Goal: Obtain resource: Obtain resource

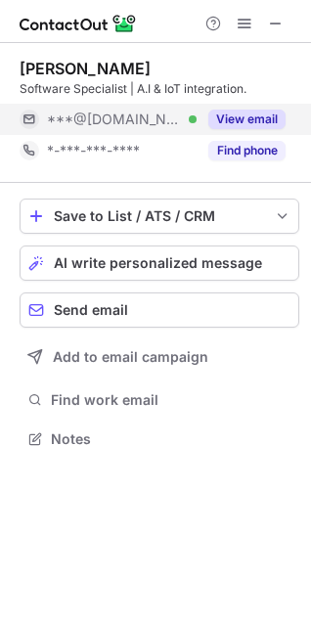
scroll to position [425, 311]
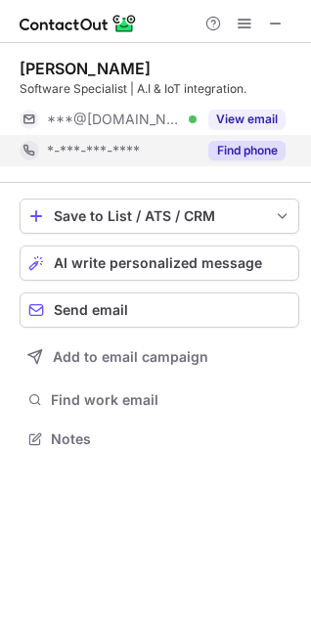
click at [254, 147] on button "Find phone" at bounding box center [246, 151] width 77 height 20
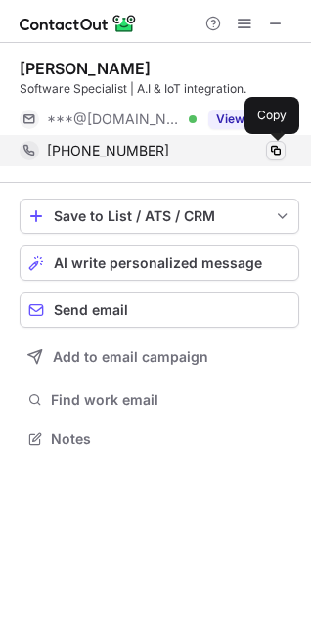
click at [284, 151] on button at bounding box center [276, 151] width 20 height 20
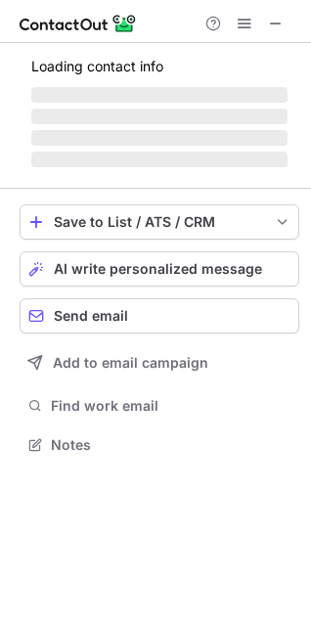
scroll to position [443, 311]
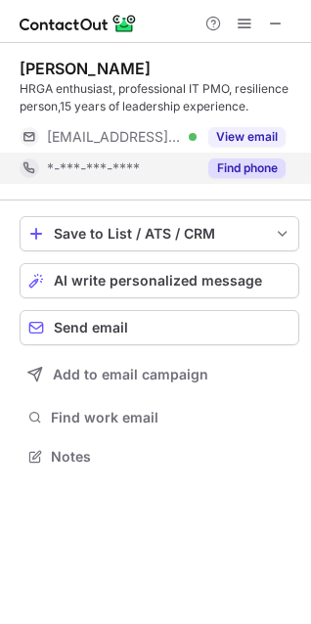
click at [243, 158] on button "Find phone" at bounding box center [246, 168] width 77 height 20
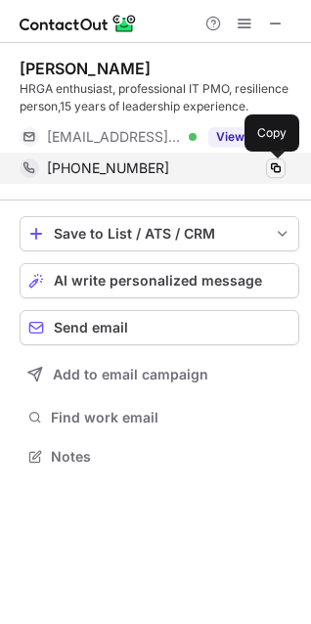
click at [269, 175] on span at bounding box center [276, 168] width 16 height 16
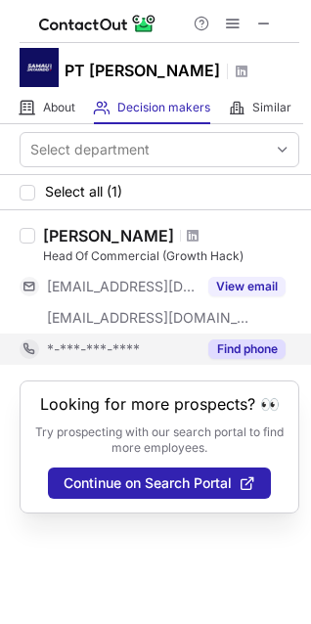
click at [234, 359] on button "Find phone" at bounding box center [246, 349] width 77 height 20
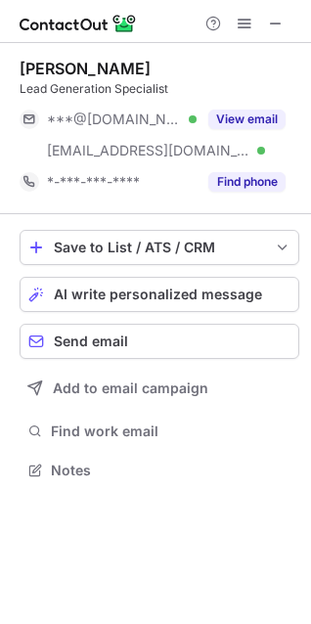
scroll to position [456, 311]
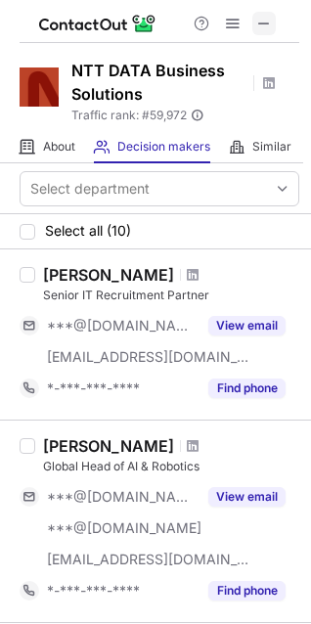
click at [254, 29] on button at bounding box center [263, 23] width 23 height 23
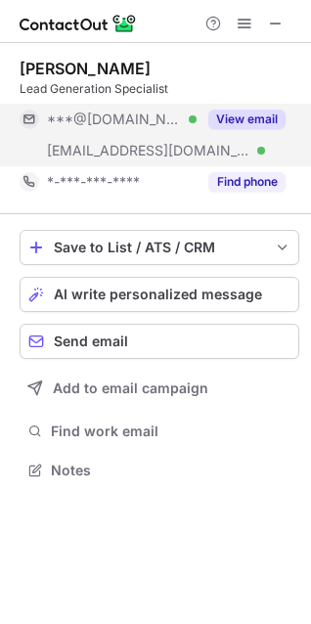
click at [242, 122] on button "View email" at bounding box center [246, 119] width 77 height 20
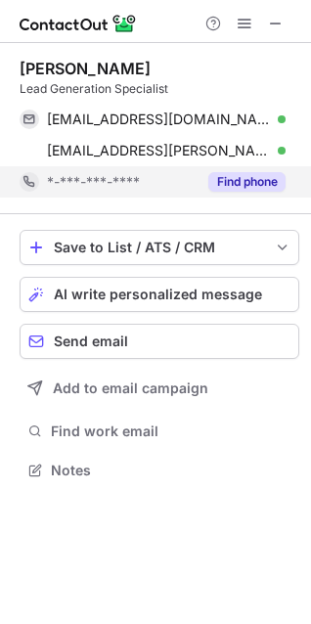
click at [257, 170] on div "Find phone" at bounding box center [240, 181] width 89 height 31
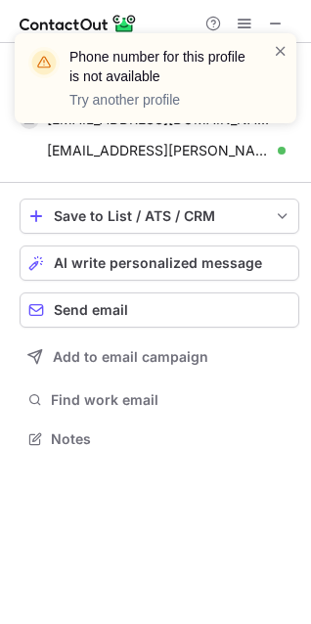
scroll to position [425, 311]
click at [281, 51] on span at bounding box center [281, 51] width 16 height 20
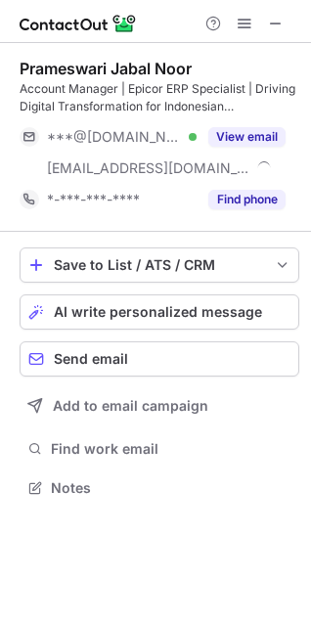
scroll to position [474, 311]
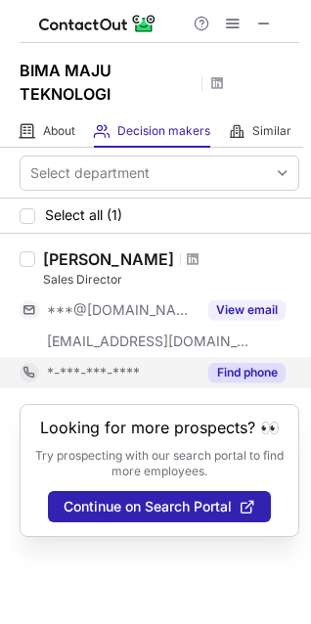
click at [268, 381] on button "Find phone" at bounding box center [246, 373] width 77 height 20
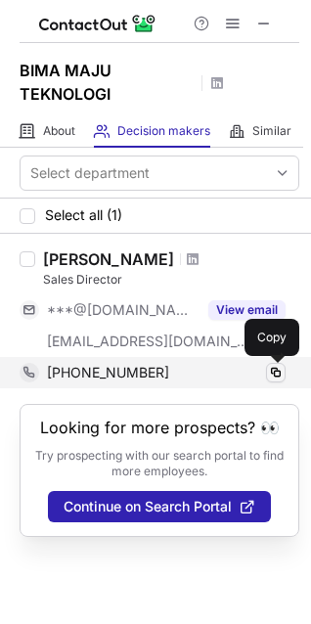
click at [272, 376] on span at bounding box center [276, 373] width 16 height 16
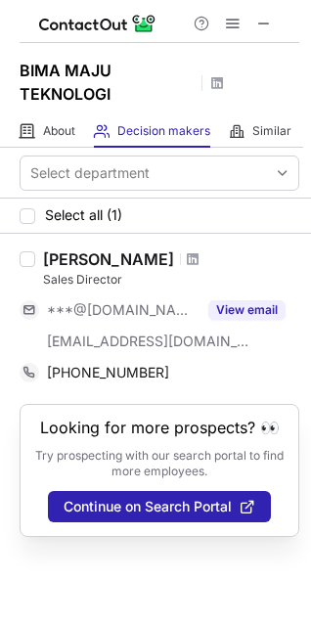
click at [79, 258] on div "Felix N" at bounding box center [108, 259] width 131 height 20
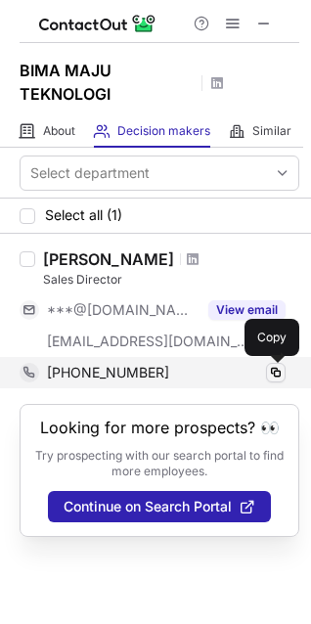
click at [282, 371] on span at bounding box center [276, 373] width 16 height 16
click at [274, 378] on span at bounding box center [276, 373] width 16 height 16
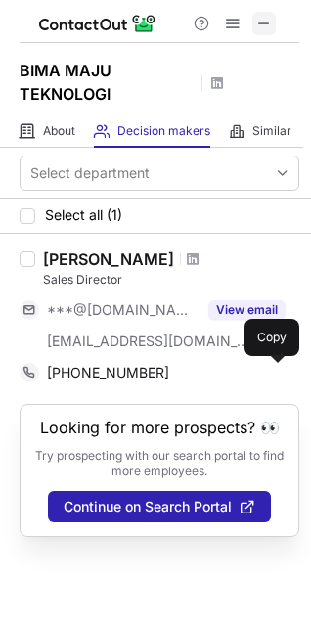
click at [263, 16] on span at bounding box center [264, 24] width 16 height 16
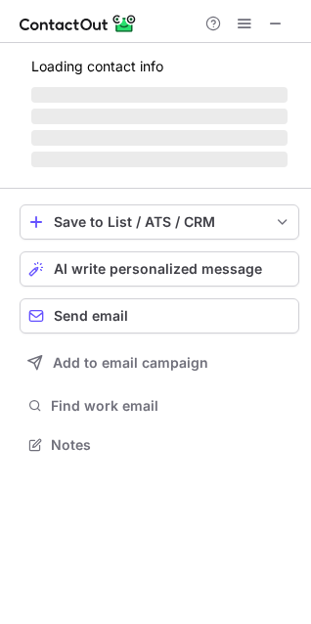
scroll to position [425, 311]
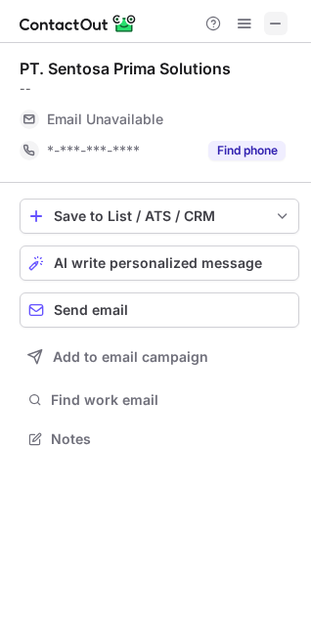
click span
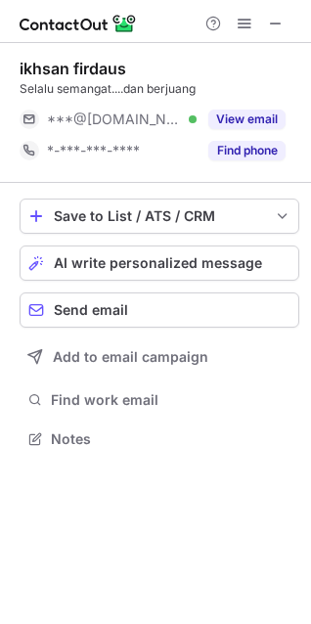
scroll to position [425, 311]
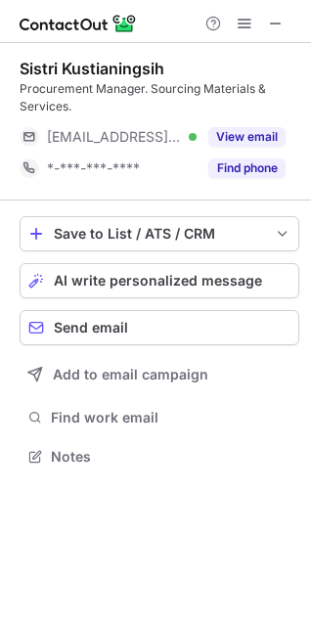
scroll to position [443, 311]
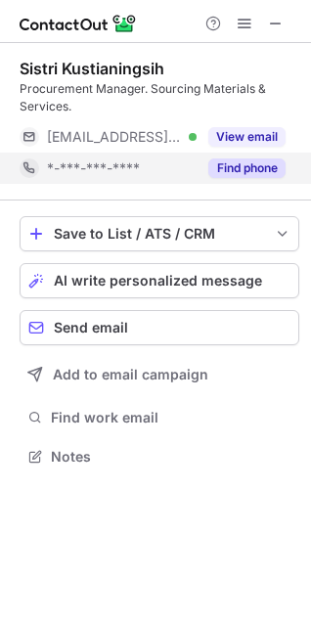
click at [214, 162] on button "Find phone" at bounding box center [246, 168] width 77 height 20
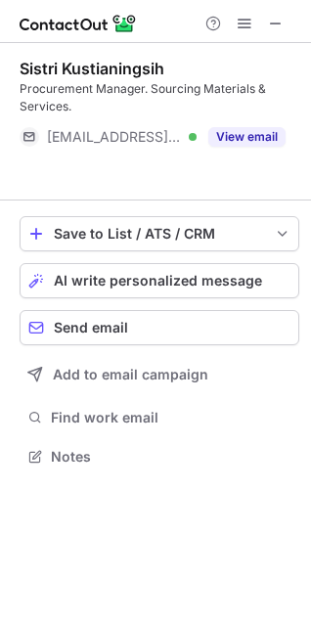
scroll to position [411, 311]
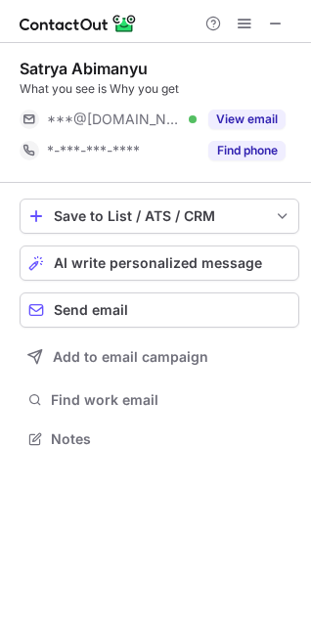
scroll to position [425, 311]
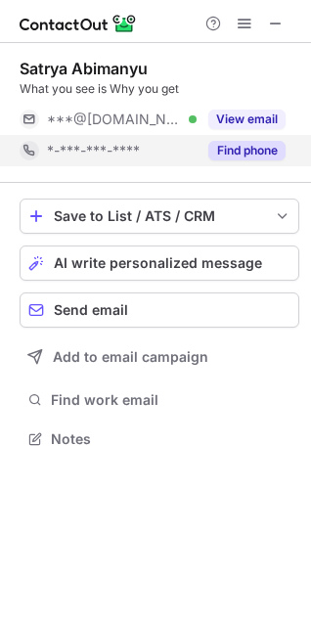
click at [237, 144] on button "Find phone" at bounding box center [246, 151] width 77 height 20
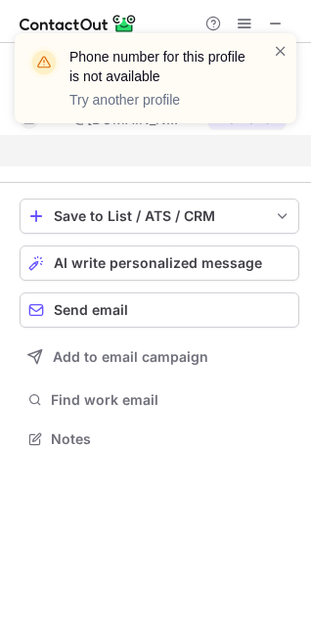
scroll to position [394, 311]
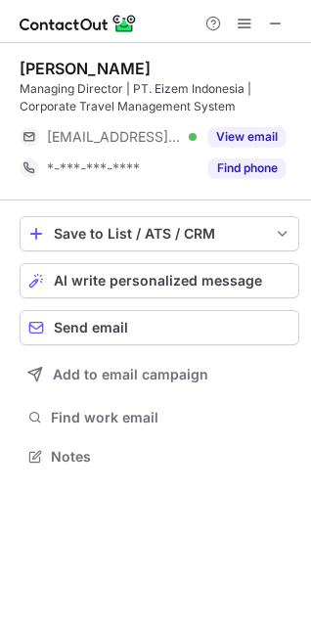
scroll to position [443, 311]
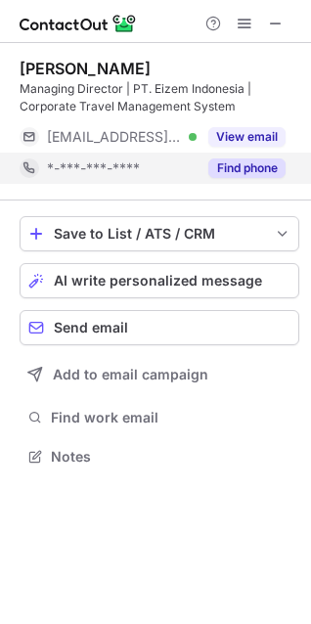
click at [211, 166] on button "Find phone" at bounding box center [246, 168] width 77 height 20
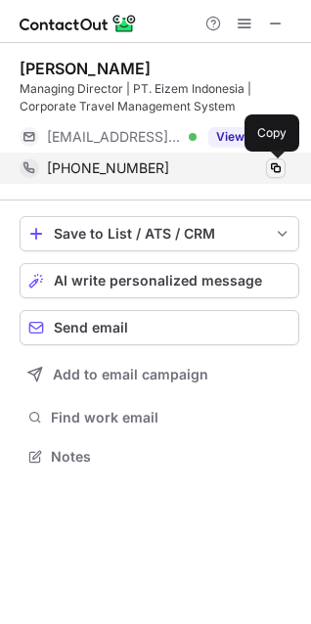
click at [273, 170] on span at bounding box center [276, 168] width 16 height 16
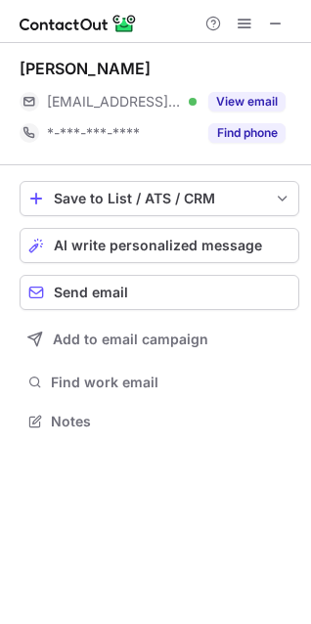
scroll to position [408, 311]
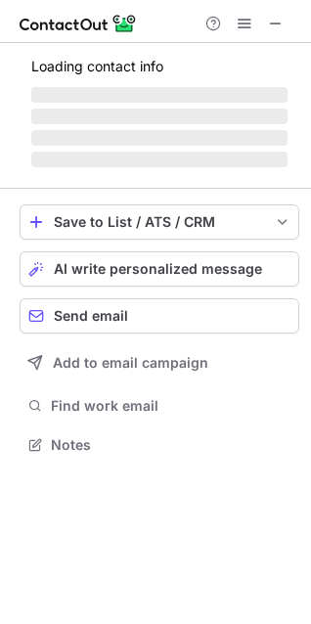
scroll to position [443, 311]
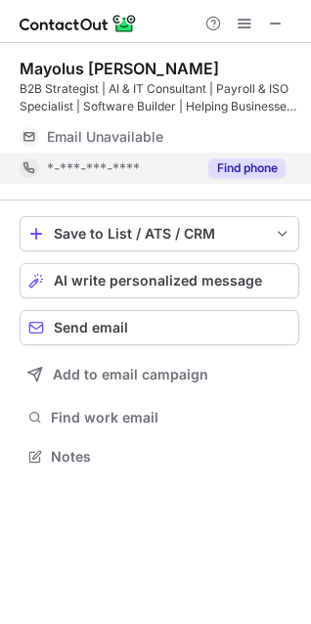
click at [228, 169] on button "Find phone" at bounding box center [246, 168] width 77 height 20
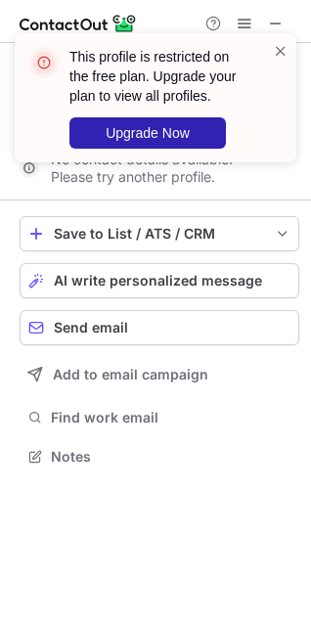
scroll to position [411, 311]
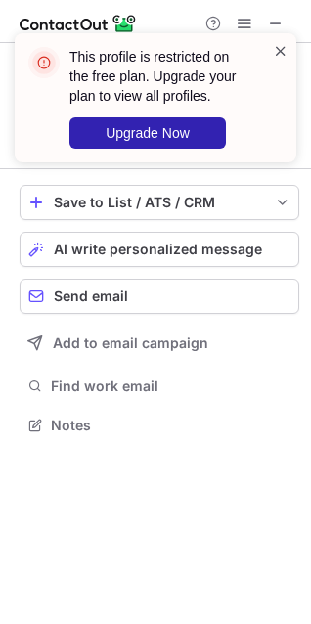
click at [282, 55] on span at bounding box center [281, 51] width 16 height 20
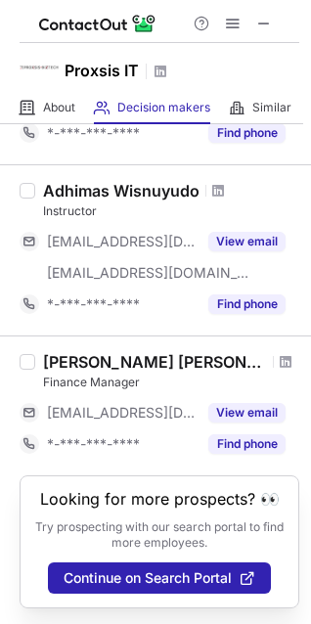
scroll to position [106, 0]
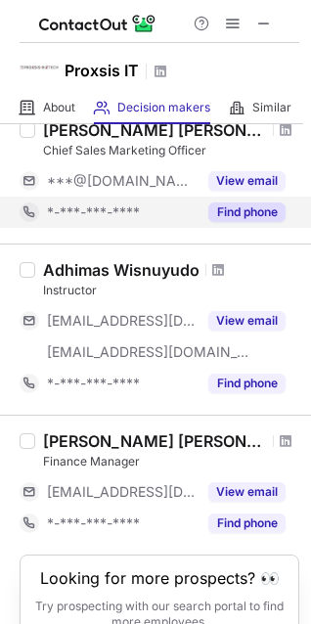
click at [225, 208] on button "Find phone" at bounding box center [246, 212] width 77 height 20
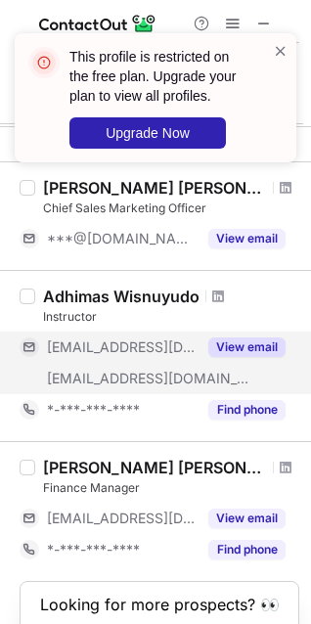
scroll to position [98, 0]
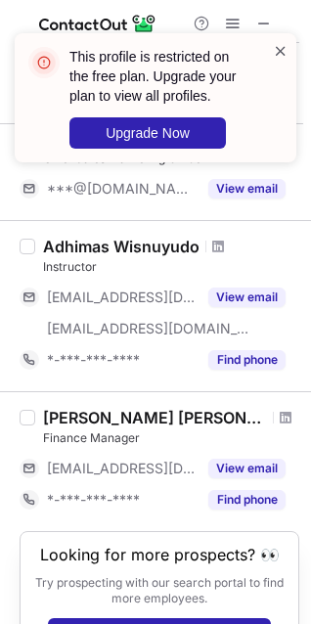
click at [278, 60] on span at bounding box center [281, 51] width 16 height 20
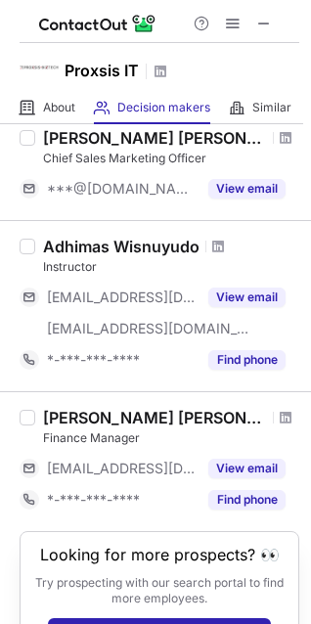
click at [267, 22] on span at bounding box center [264, 24] width 16 height 16
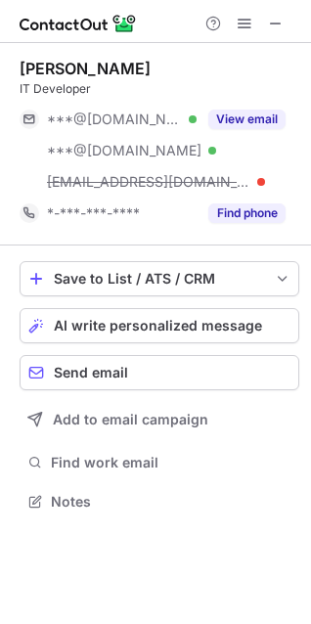
scroll to position [488, 311]
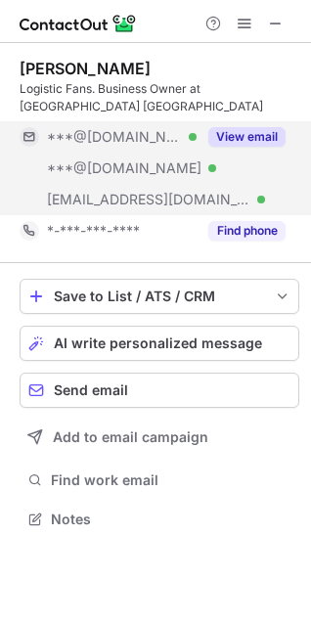
scroll to position [505, 311]
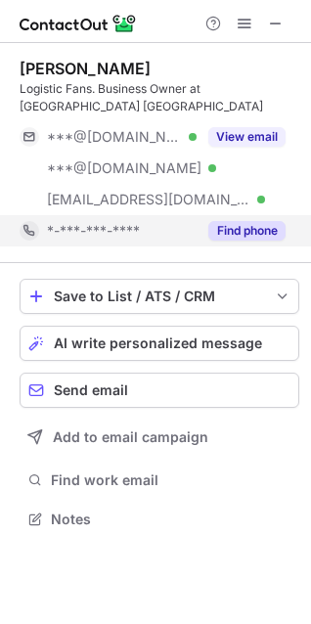
click at [217, 232] on button "Find phone" at bounding box center [246, 231] width 77 height 20
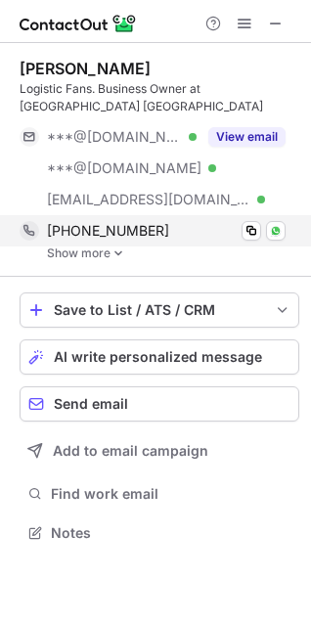
scroll to position [519, 311]
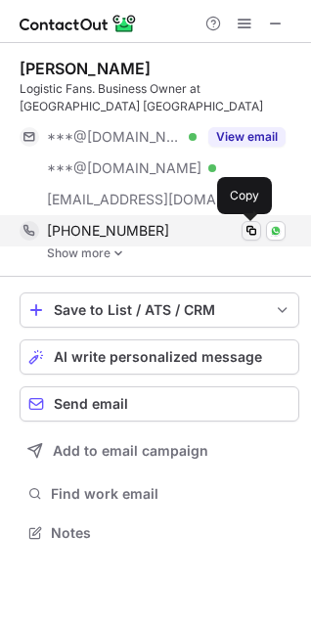
click at [247, 229] on span at bounding box center [251, 231] width 16 height 16
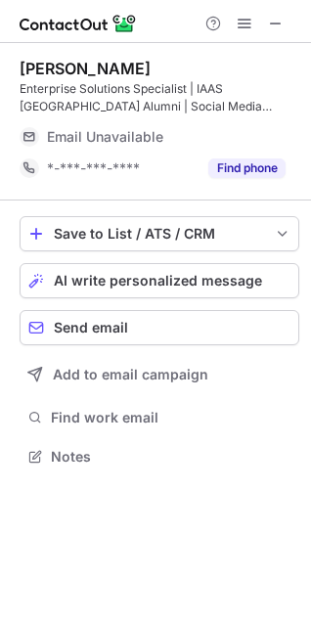
scroll to position [443, 311]
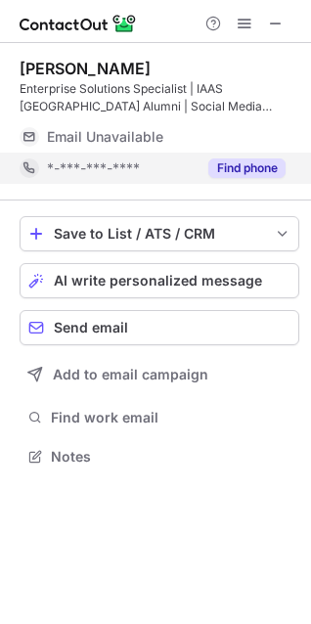
click at [212, 165] on button "Find phone" at bounding box center [246, 168] width 77 height 20
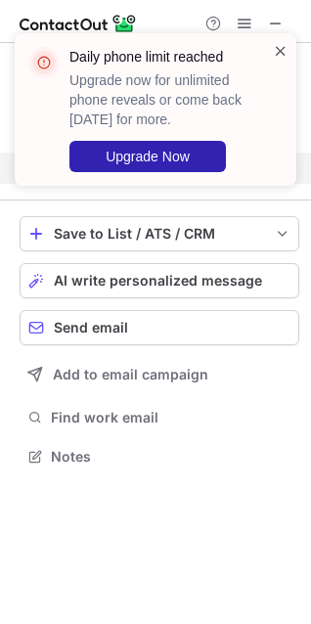
drag, startPoint x: 289, startPoint y: 53, endPoint x: 276, endPoint y: 53, distance: 13.7
click at [285, 53] on div "Daily phone limit reached Upgrade now for unlimited phone reveals or come back …" at bounding box center [155, 109] width 281 height 152
click at [276, 53] on span at bounding box center [281, 51] width 16 height 20
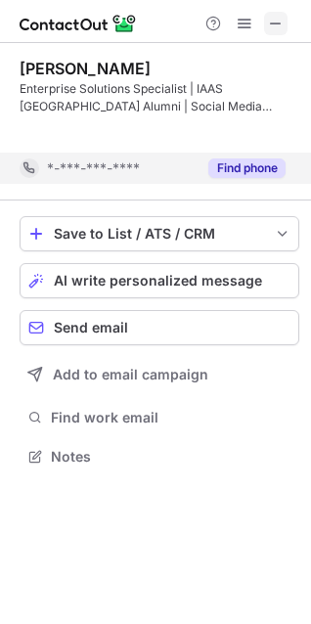
click at [269, 21] on span at bounding box center [276, 24] width 16 height 16
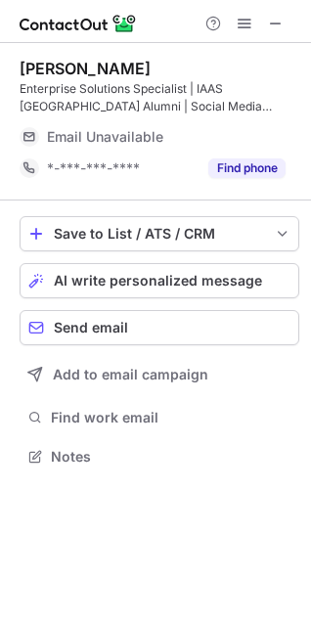
click at [204, 137] on div "Email Unavailable" at bounding box center [144, 137] width 195 height 18
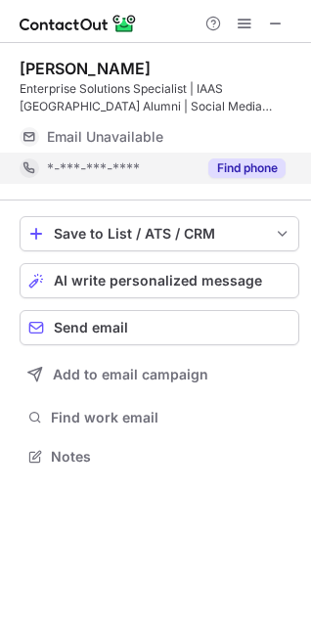
click at [263, 168] on button "Find phone" at bounding box center [246, 168] width 77 height 20
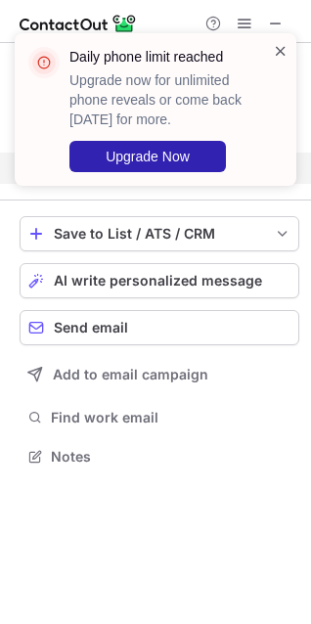
click at [275, 55] on span at bounding box center [281, 51] width 16 height 20
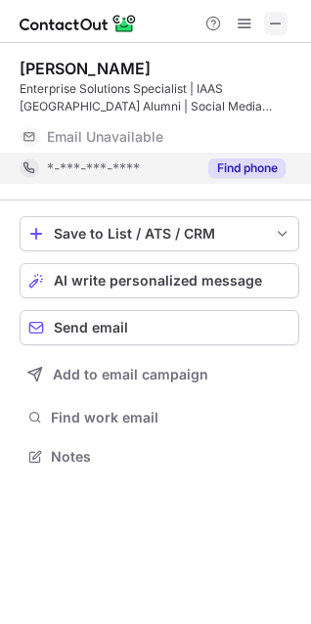
drag, startPoint x: 273, startPoint y: 16, endPoint x: 111, endPoint y: 54, distance: 165.7
click at [271, 16] on span at bounding box center [276, 24] width 16 height 16
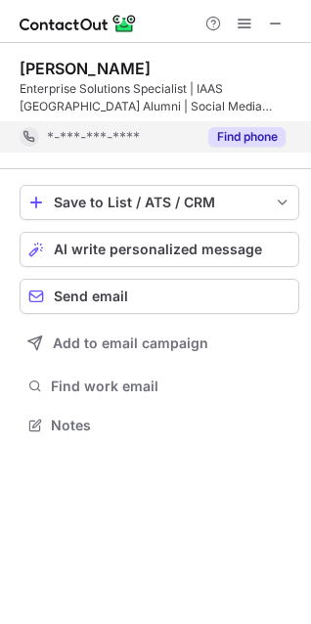
scroll to position [411, 311]
click at [246, 24] on span at bounding box center [245, 24] width 16 height 16
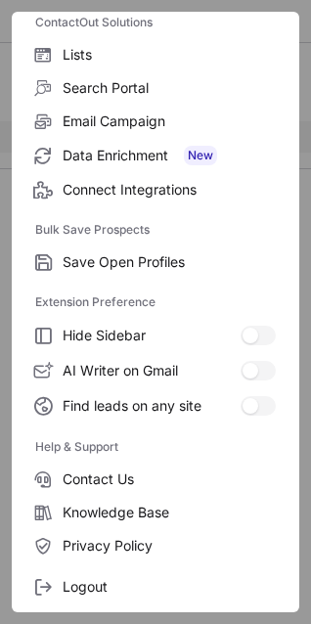
scroll to position [191, 0]
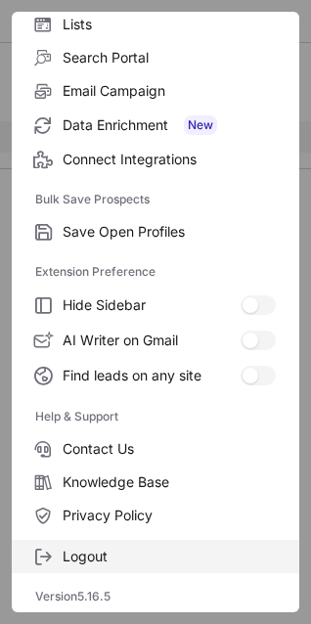
click at [113, 549] on span "Logout" at bounding box center [169, 556] width 213 height 18
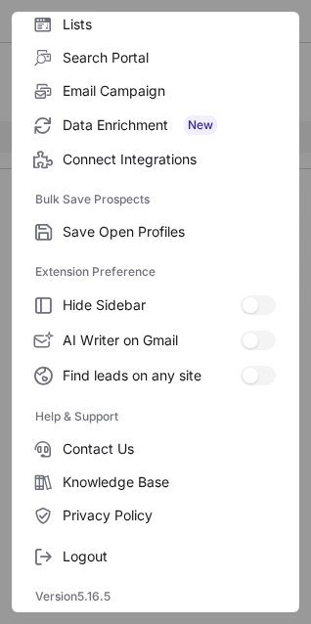
scroll to position [0, 0]
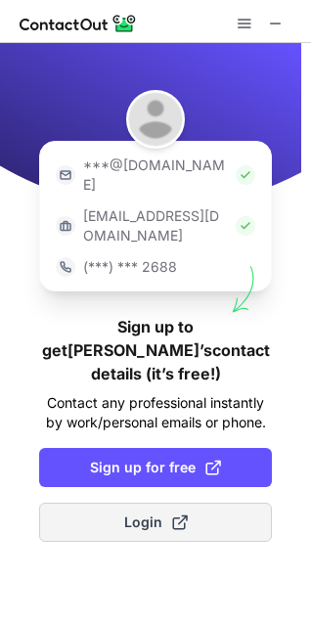
click at [158, 512] on span "Login" at bounding box center [156, 522] width 64 height 20
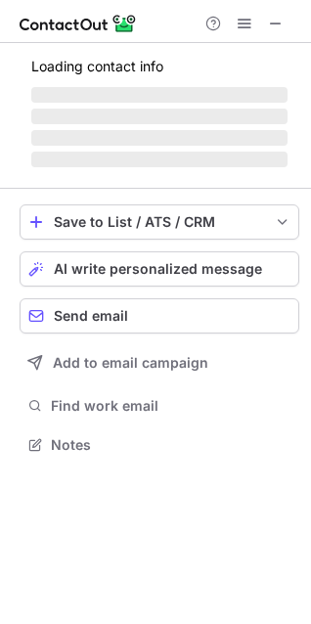
scroll to position [408, 311]
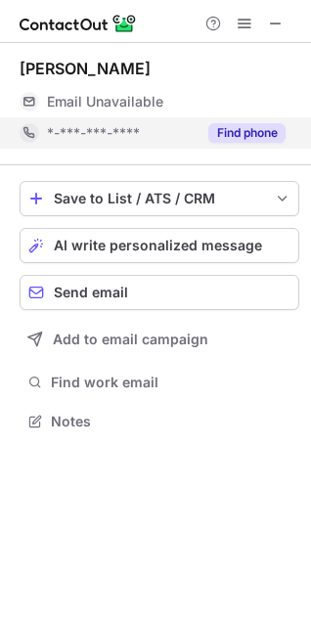
click at [272, 131] on button "Find phone" at bounding box center [246, 133] width 77 height 20
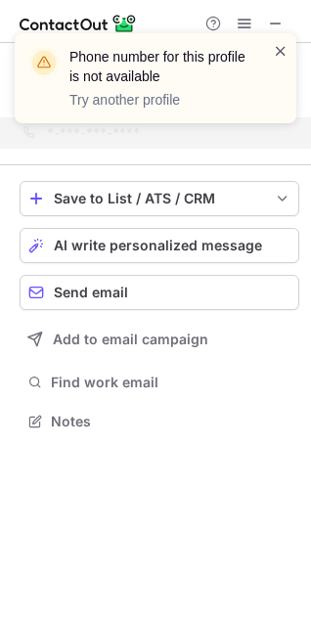
click at [279, 53] on span at bounding box center [281, 51] width 16 height 20
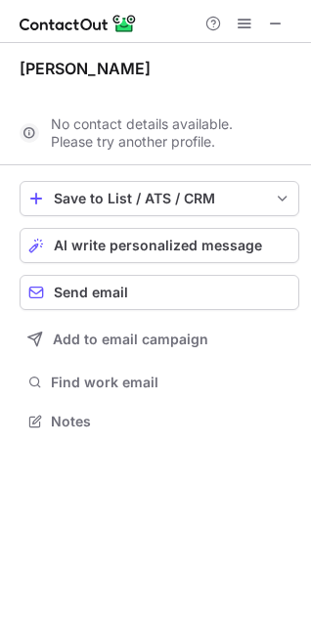
scroll to position [376, 311]
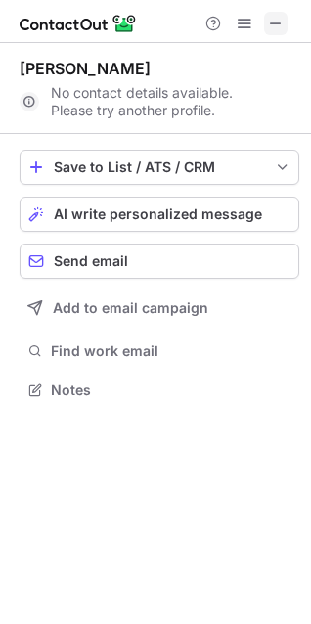
click at [284, 24] on button at bounding box center [275, 23] width 23 height 23
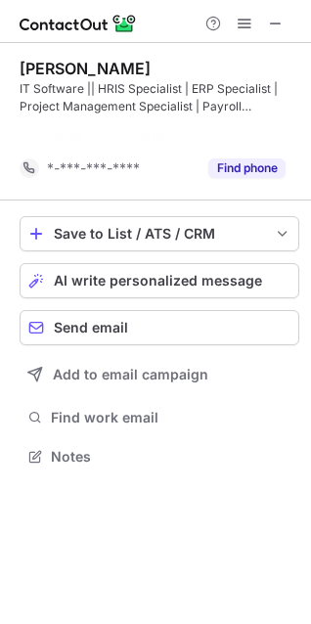
scroll to position [411, 311]
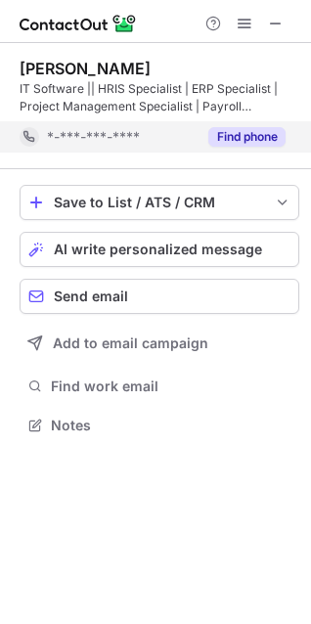
click at [258, 145] on button "Find phone" at bounding box center [246, 137] width 77 height 20
